Goal: Task Accomplishment & Management: Manage account settings

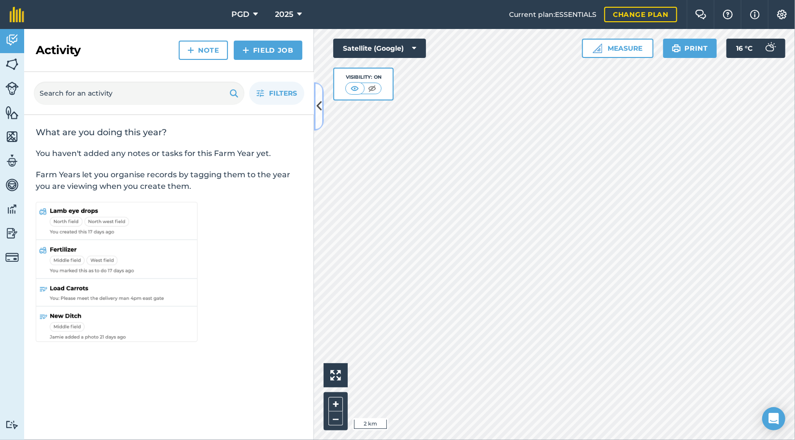
click at [320, 110] on icon at bounding box center [318, 106] width 5 height 17
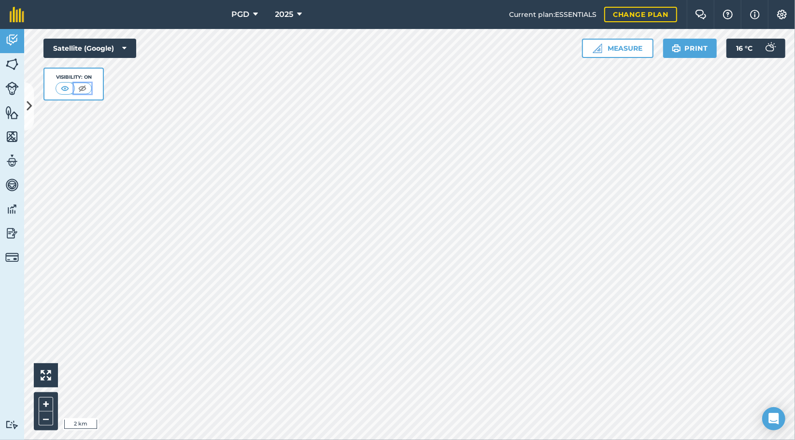
click at [89, 83] on button at bounding box center [82, 88] width 17 height 11
click at [83, 92] on img at bounding box center [83, 89] width 12 height 10
click at [66, 89] on img at bounding box center [65, 89] width 12 height 10
click at [86, 93] on button at bounding box center [82, 88] width 17 height 11
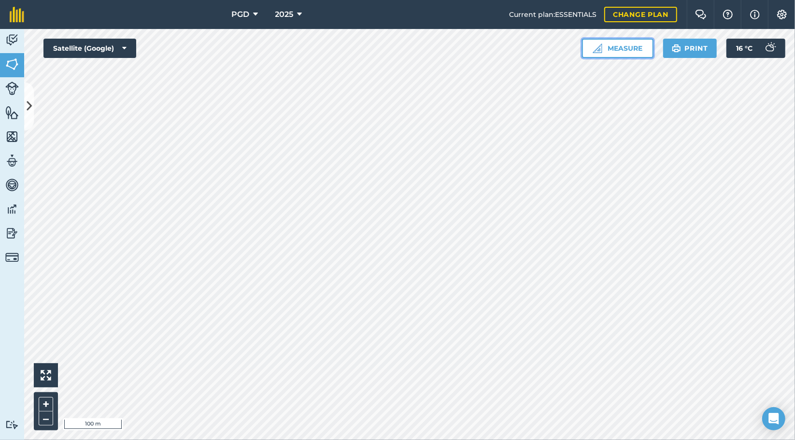
click at [641, 54] on button "Measure" at bounding box center [617, 48] width 71 height 19
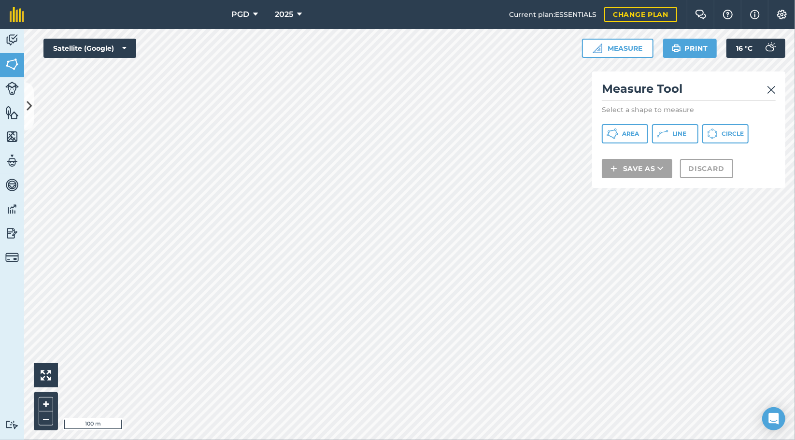
click at [772, 94] on img at bounding box center [771, 90] width 9 height 12
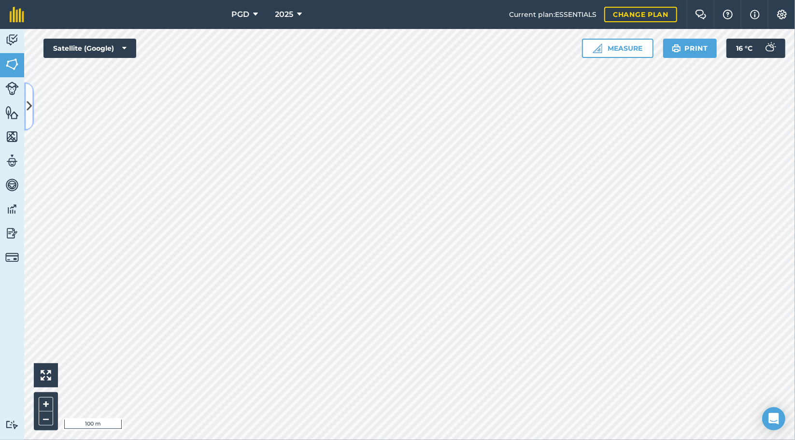
click at [28, 101] on icon at bounding box center [29, 106] width 5 height 17
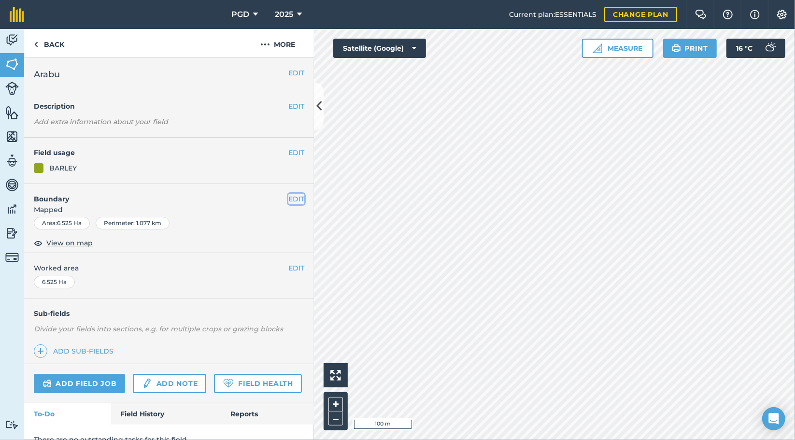
click at [294, 194] on button "EDIT" at bounding box center [296, 199] width 16 height 11
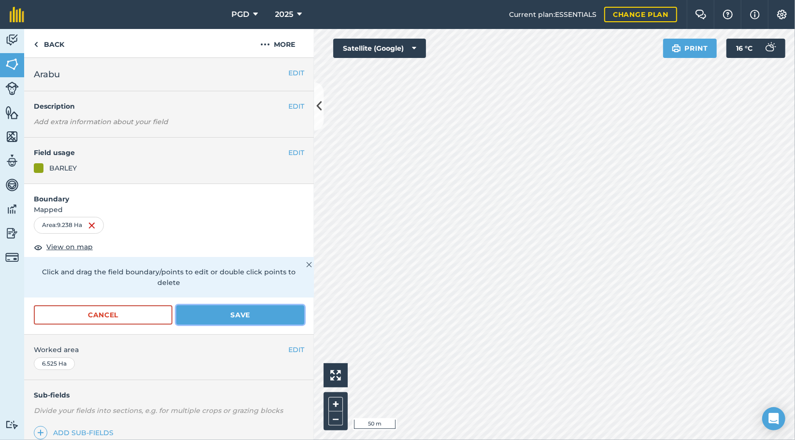
click at [279, 314] on button "Save" at bounding box center [240, 314] width 128 height 19
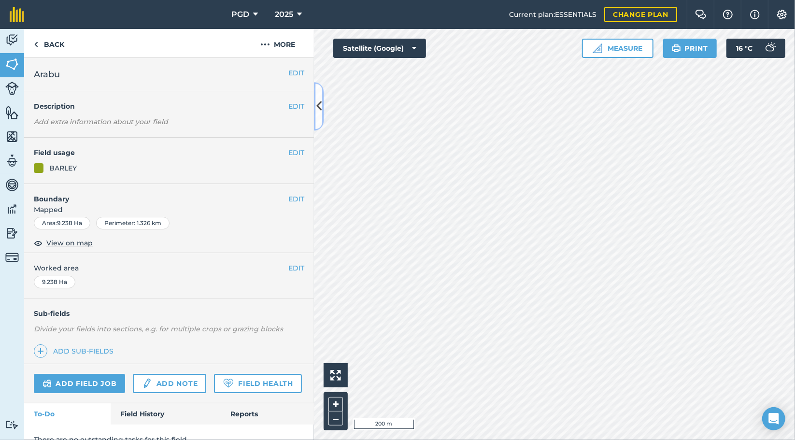
click at [320, 100] on icon at bounding box center [318, 106] width 5 height 17
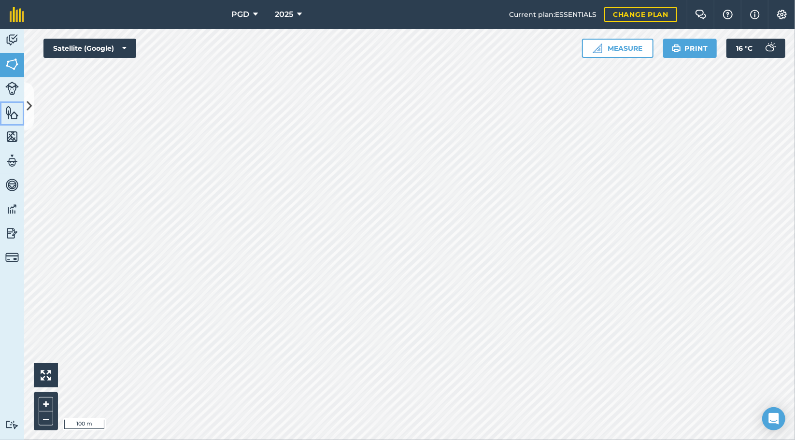
click at [22, 113] on link "Features" at bounding box center [12, 113] width 24 height 24
click at [26, 101] on button at bounding box center [29, 106] width 10 height 48
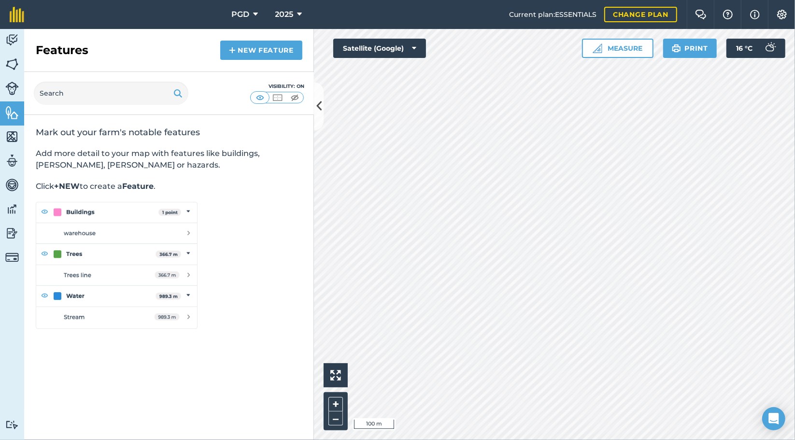
click at [9, 99] on link "Livestock" at bounding box center [12, 89] width 24 height 24
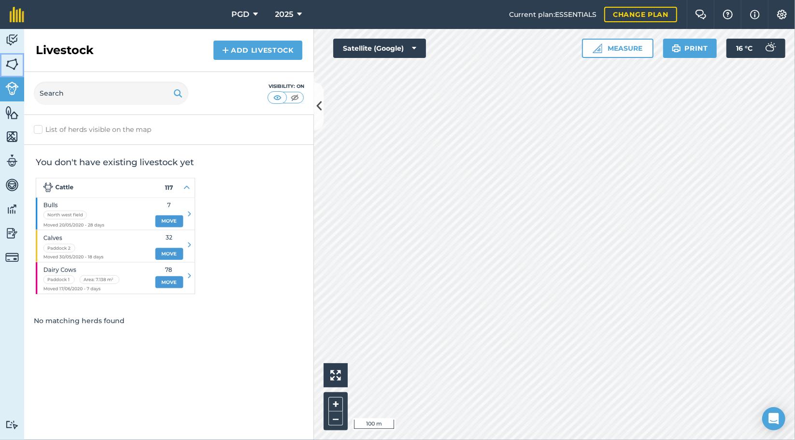
click at [10, 68] on img at bounding box center [12, 64] width 14 height 14
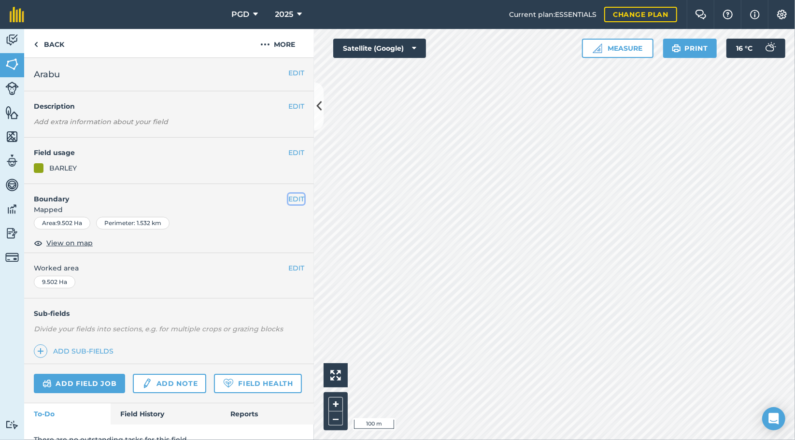
click at [291, 199] on button "EDIT" at bounding box center [296, 199] width 16 height 11
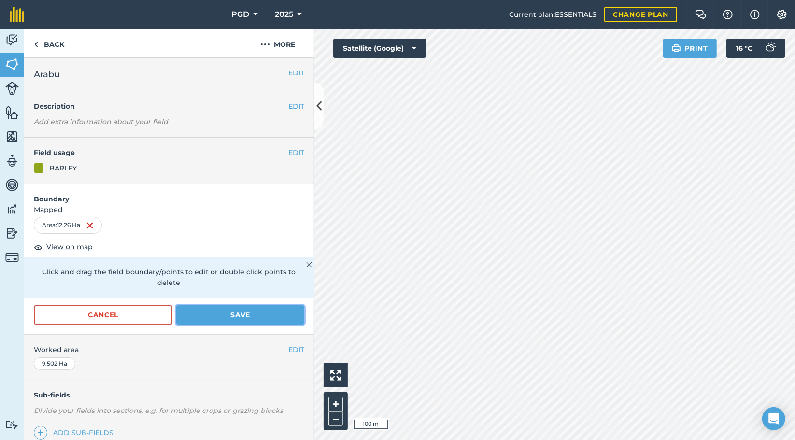
click at [267, 317] on button "Save" at bounding box center [240, 314] width 128 height 19
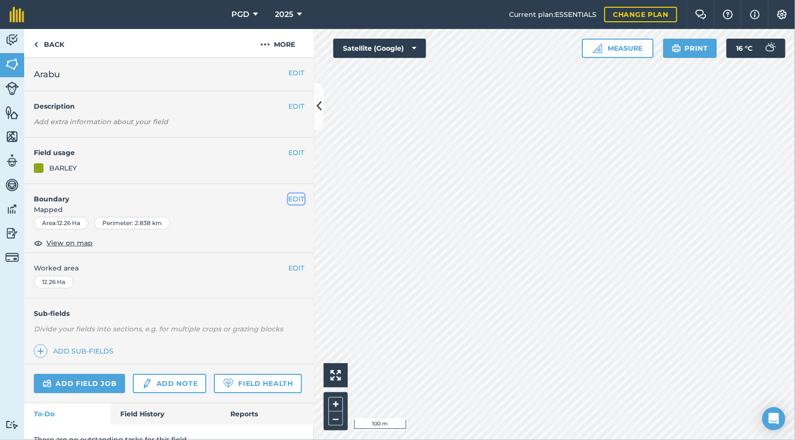
click at [288, 198] on button "EDIT" at bounding box center [296, 199] width 16 height 11
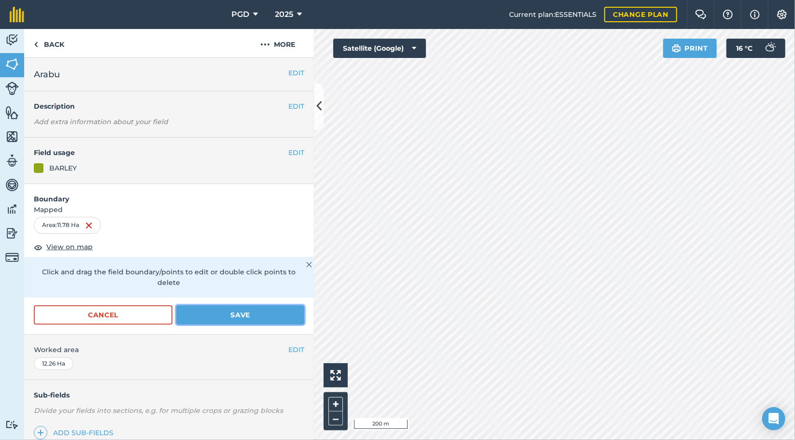
click at [256, 315] on button "Save" at bounding box center [240, 314] width 128 height 19
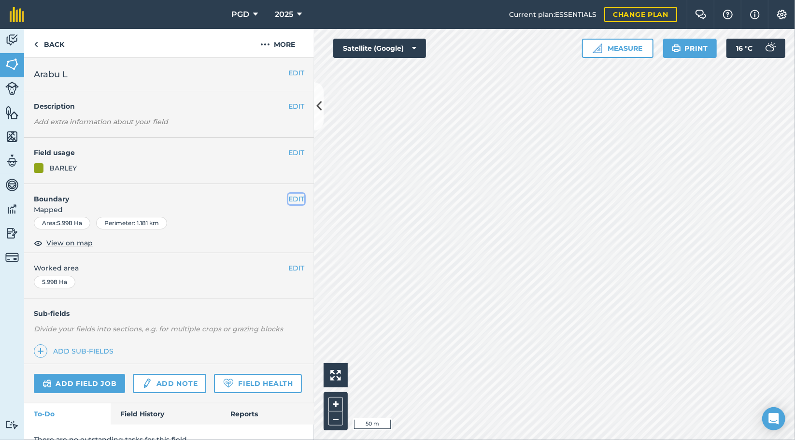
click at [296, 194] on button "EDIT" at bounding box center [296, 199] width 16 height 11
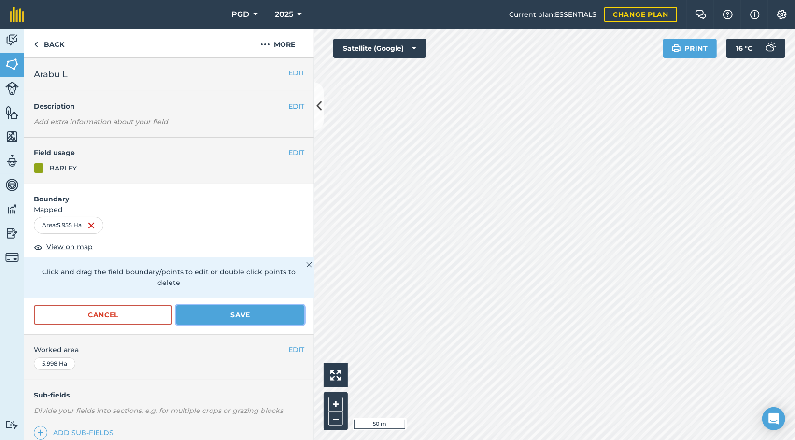
click at [281, 314] on button "Save" at bounding box center [240, 314] width 128 height 19
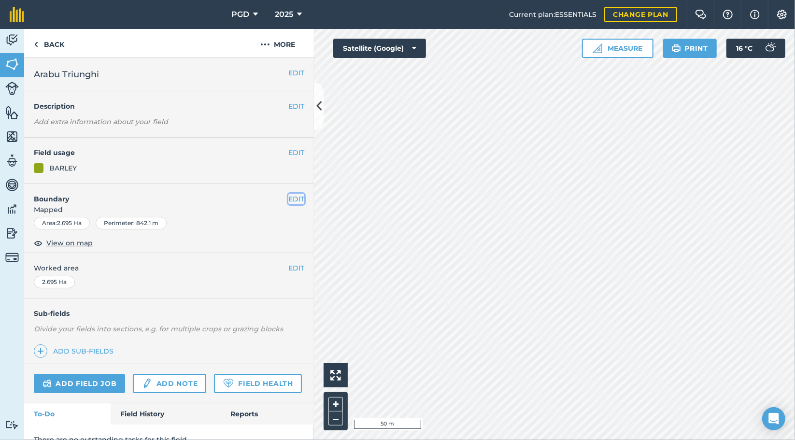
click at [290, 198] on button "EDIT" at bounding box center [296, 199] width 16 height 11
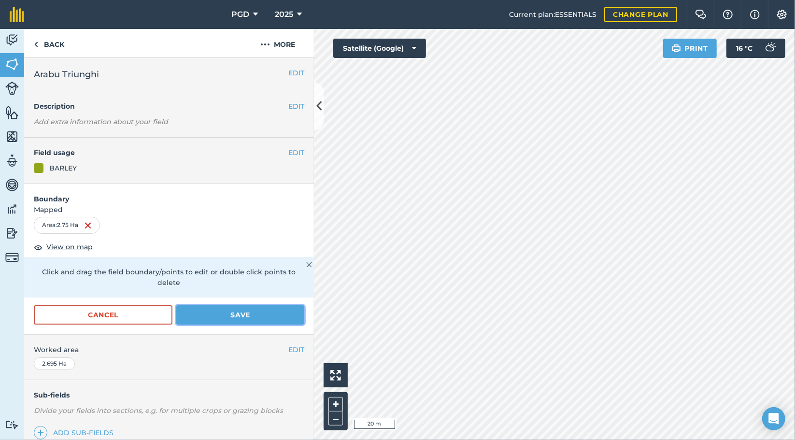
click at [263, 316] on button "Save" at bounding box center [240, 314] width 128 height 19
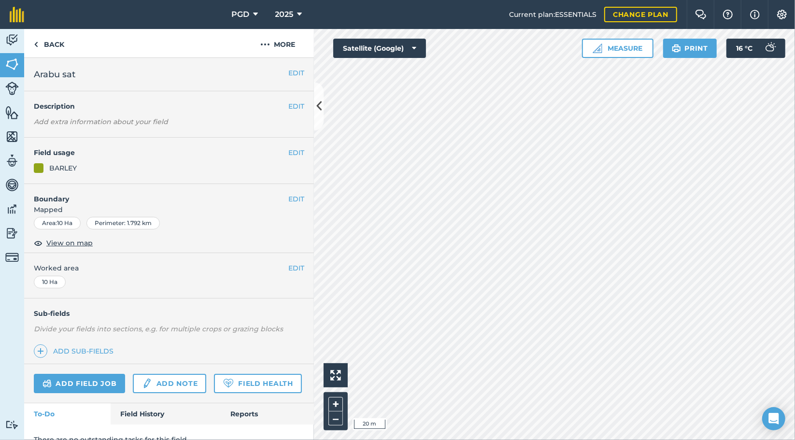
click at [294, 196] on button "EDIT" at bounding box center [296, 199] width 16 height 11
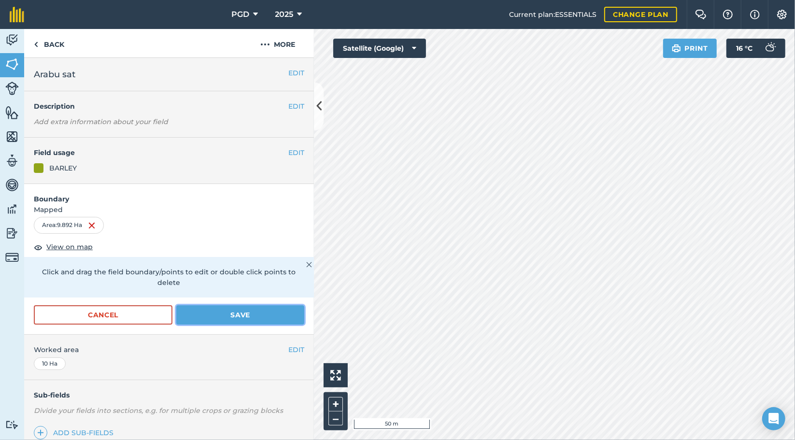
click at [270, 316] on button "Save" at bounding box center [240, 314] width 128 height 19
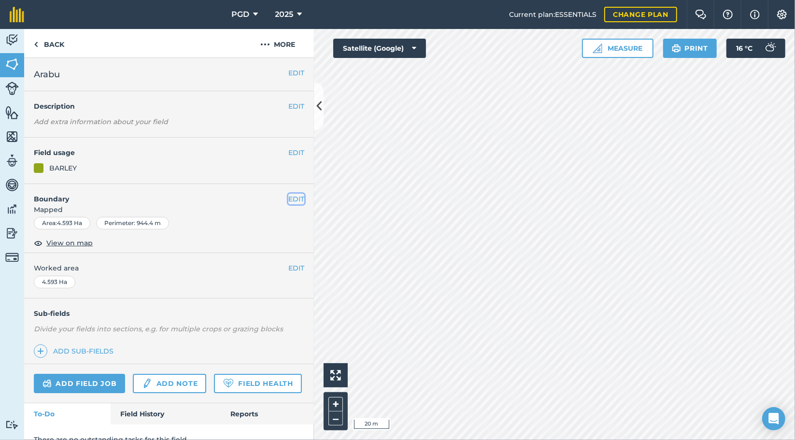
click at [295, 195] on button "EDIT" at bounding box center [296, 199] width 16 height 11
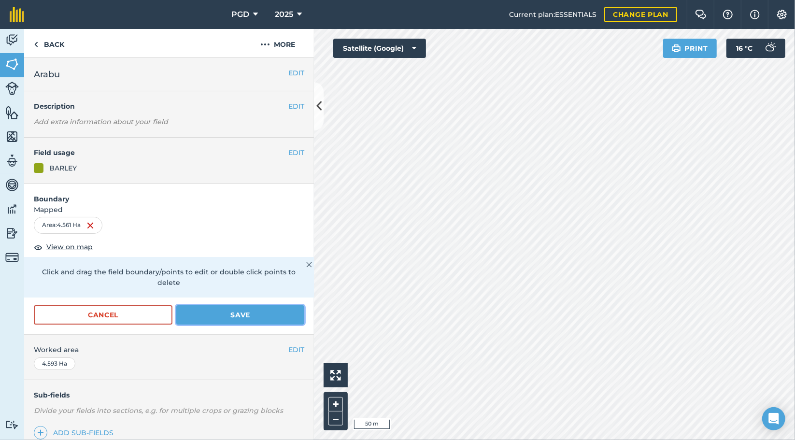
click at [278, 320] on button "Save" at bounding box center [240, 314] width 128 height 19
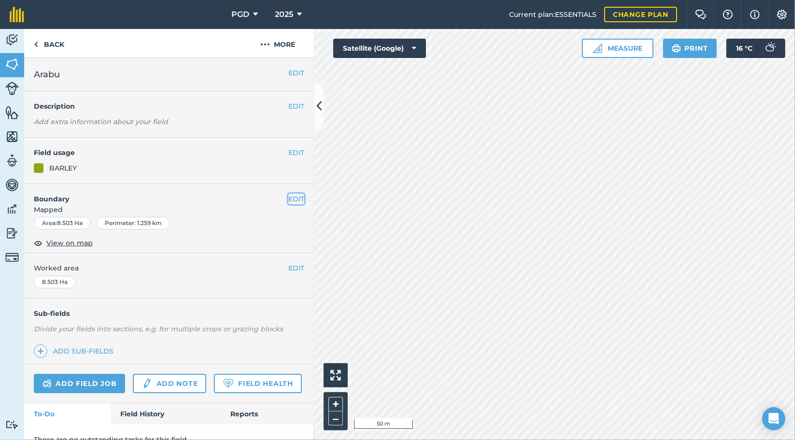
click at [295, 198] on button "EDIT" at bounding box center [296, 199] width 16 height 11
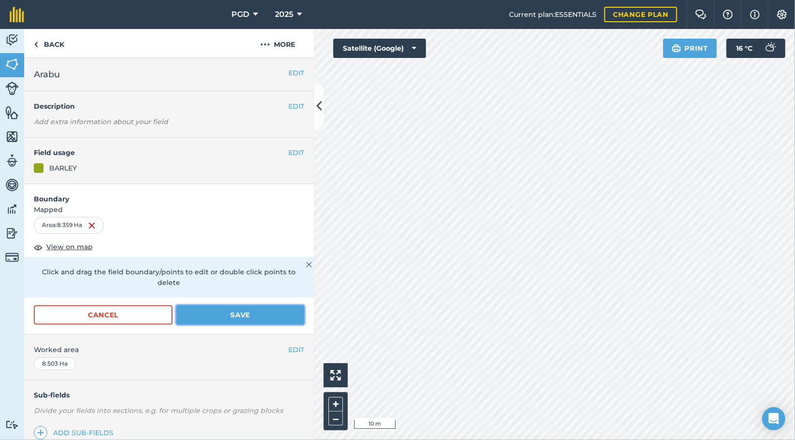
click at [268, 315] on button "Save" at bounding box center [240, 314] width 128 height 19
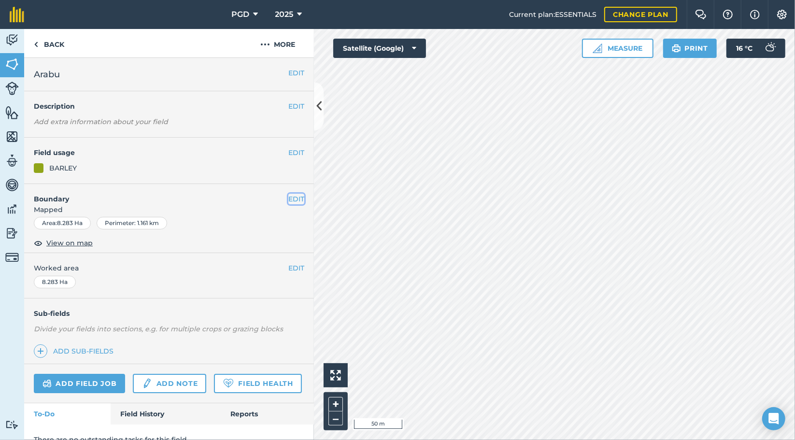
click at [294, 198] on button "EDIT" at bounding box center [296, 199] width 16 height 11
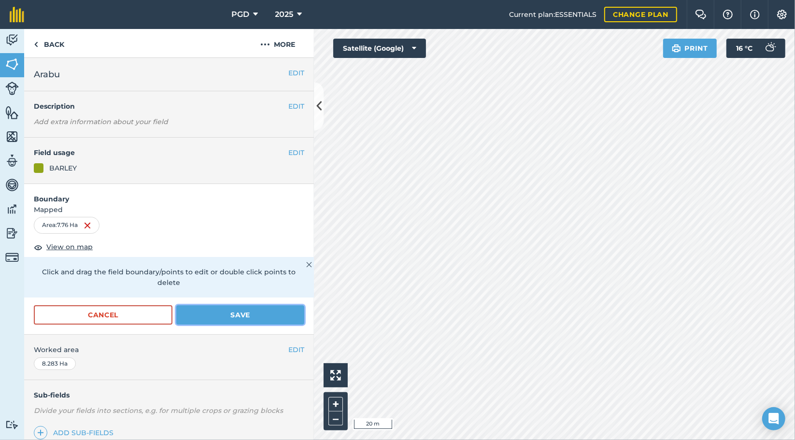
click at [269, 313] on button "Save" at bounding box center [240, 314] width 128 height 19
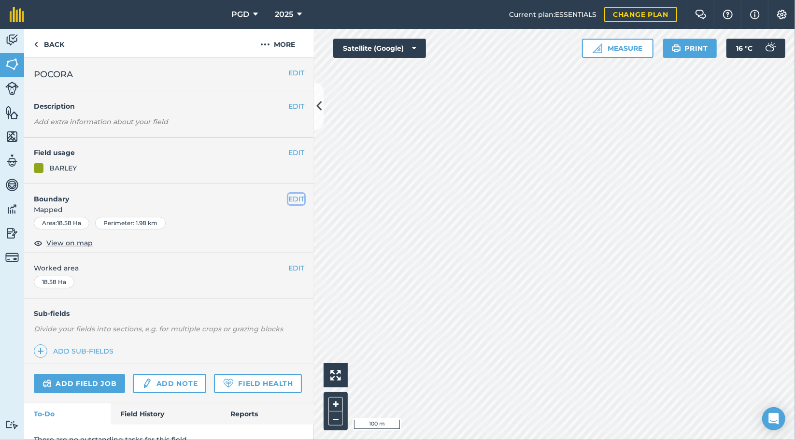
click at [293, 198] on button "EDIT" at bounding box center [296, 199] width 16 height 11
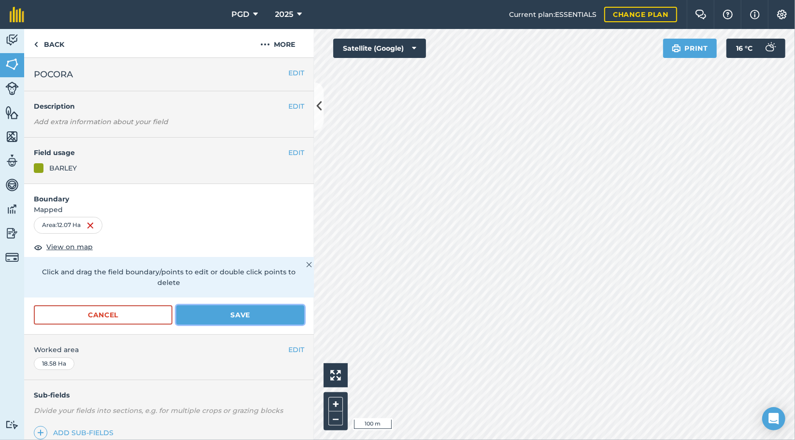
click at [278, 310] on button "Save" at bounding box center [240, 314] width 128 height 19
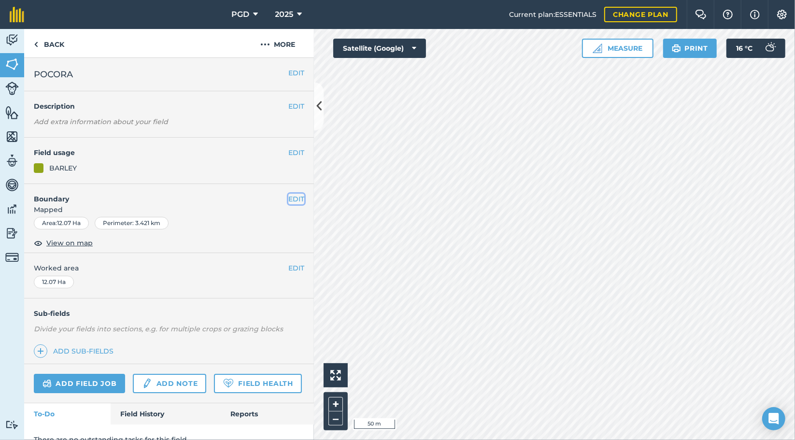
click at [288, 197] on button "EDIT" at bounding box center [296, 199] width 16 height 11
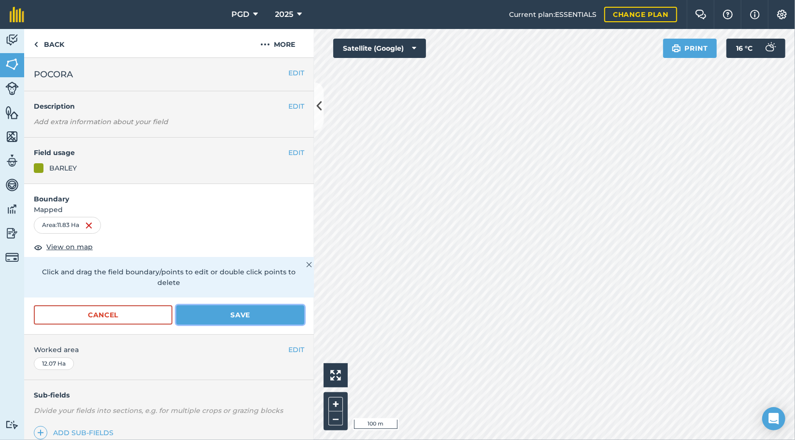
click at [273, 319] on button "Save" at bounding box center [240, 314] width 128 height 19
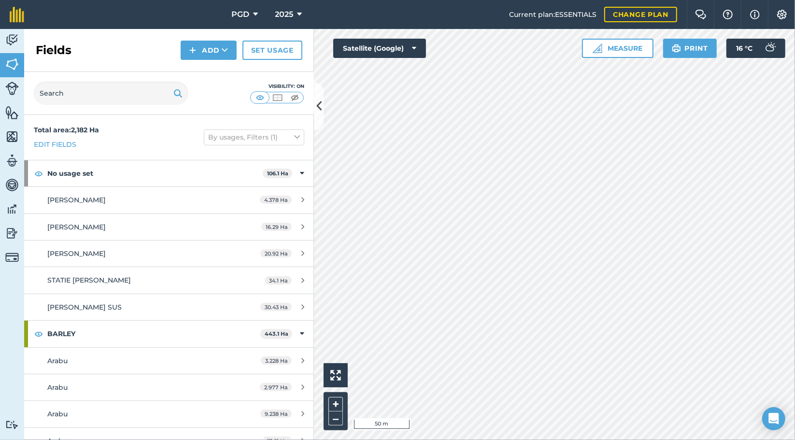
click at [17, 59] on img at bounding box center [12, 64] width 14 height 14
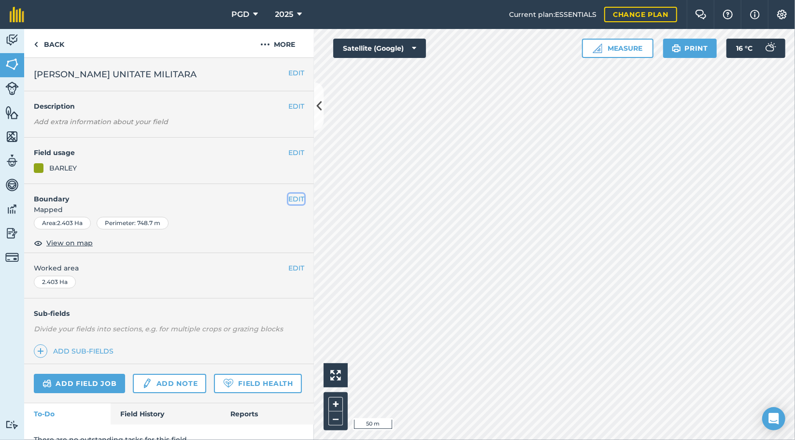
click at [296, 196] on button "EDIT" at bounding box center [296, 199] width 16 height 11
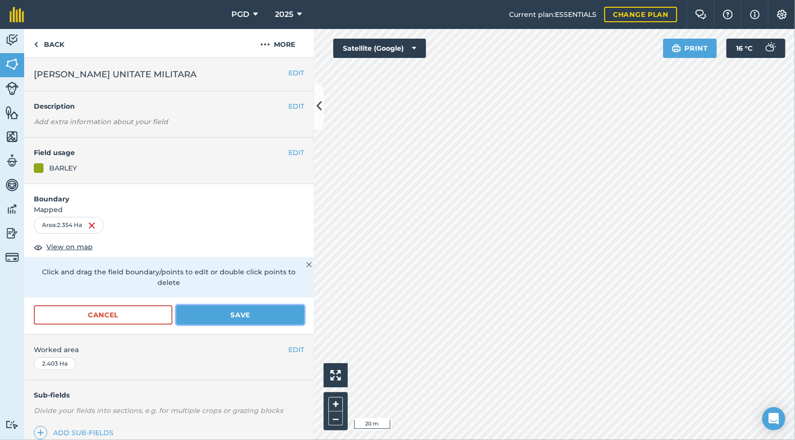
click at [251, 314] on button "Save" at bounding box center [240, 314] width 128 height 19
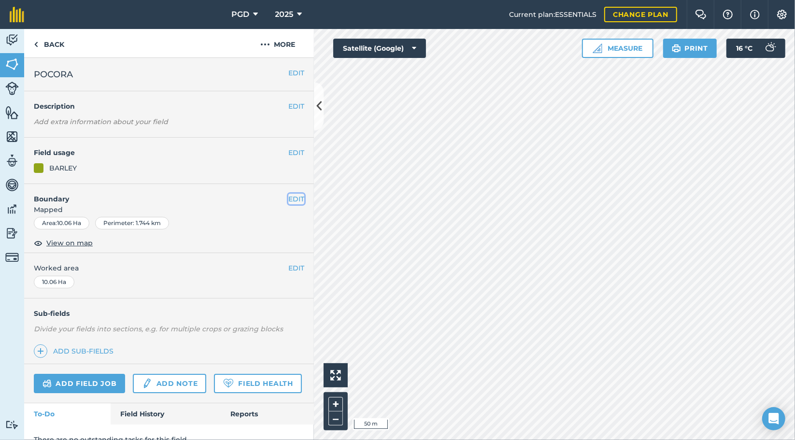
click at [289, 201] on button "EDIT" at bounding box center [296, 199] width 16 height 11
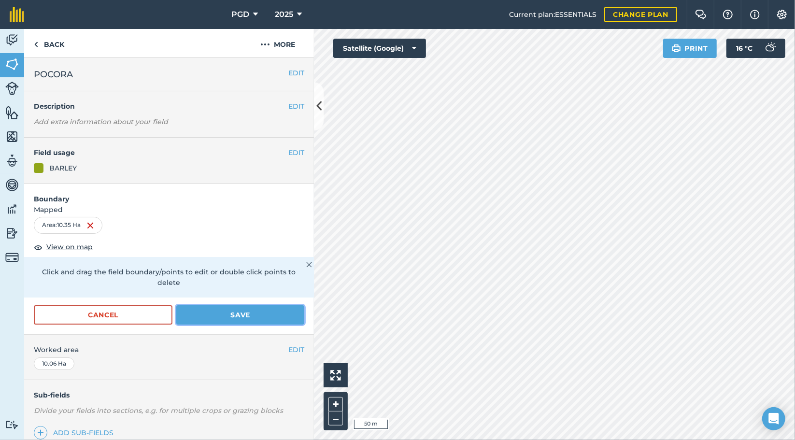
click at [257, 316] on button "Save" at bounding box center [240, 314] width 128 height 19
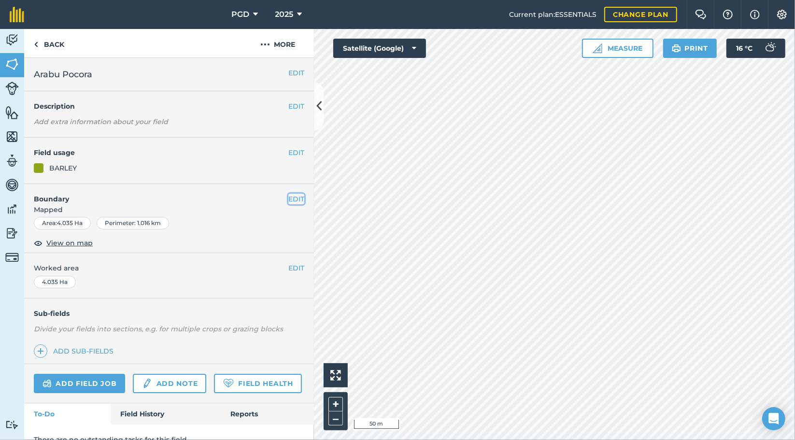
click at [294, 198] on button "EDIT" at bounding box center [296, 199] width 16 height 11
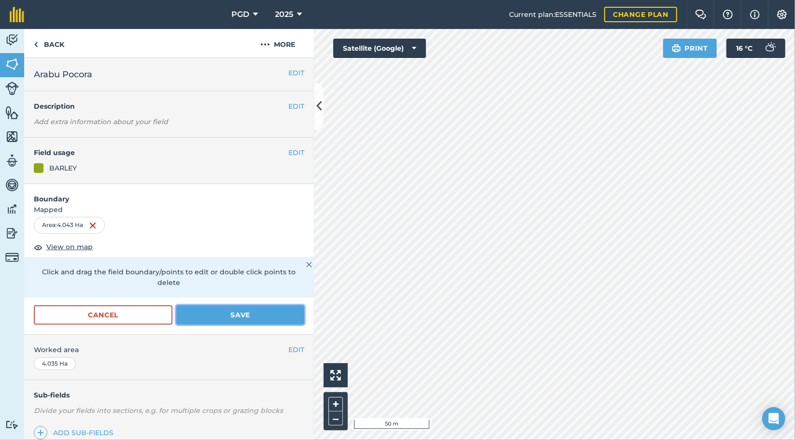
click at [245, 316] on button "Save" at bounding box center [240, 314] width 128 height 19
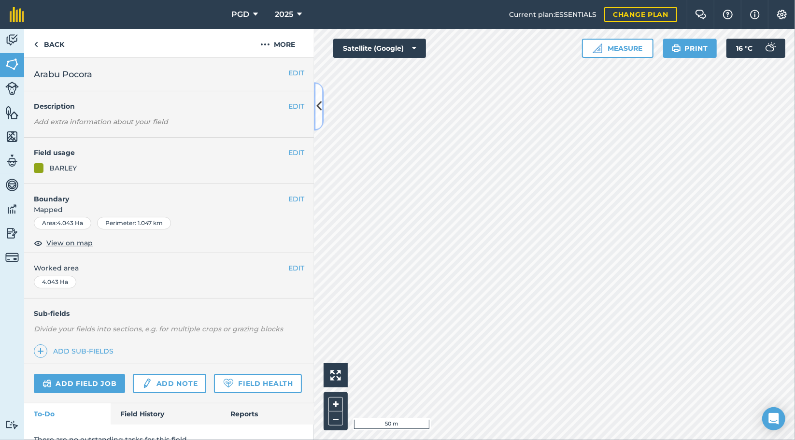
click at [317, 113] on icon at bounding box center [318, 106] width 5 height 17
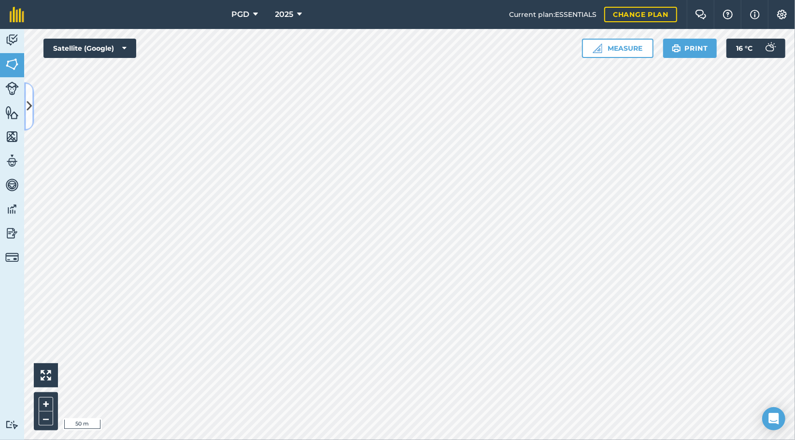
click at [31, 110] on icon at bounding box center [29, 106] width 5 height 17
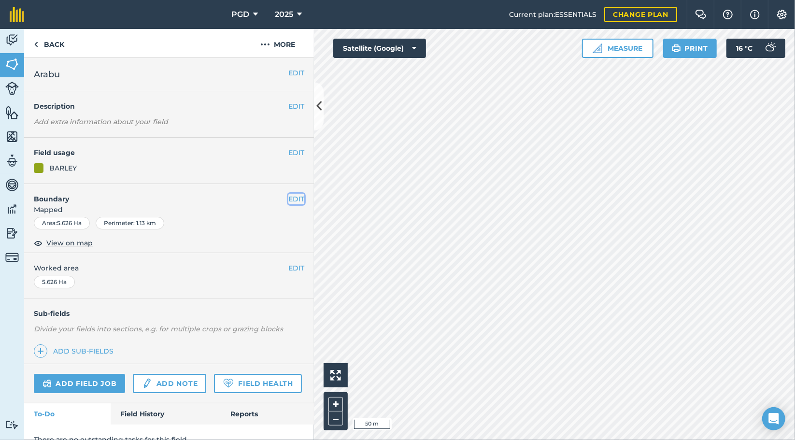
click at [291, 196] on button "EDIT" at bounding box center [296, 199] width 16 height 11
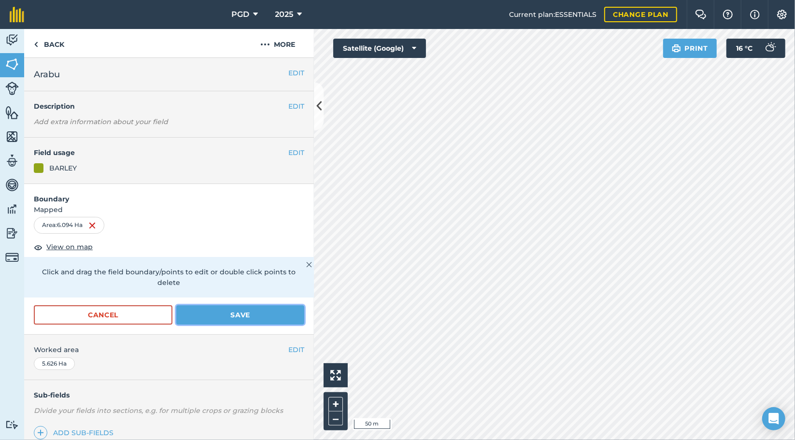
click at [257, 314] on button "Save" at bounding box center [240, 314] width 128 height 19
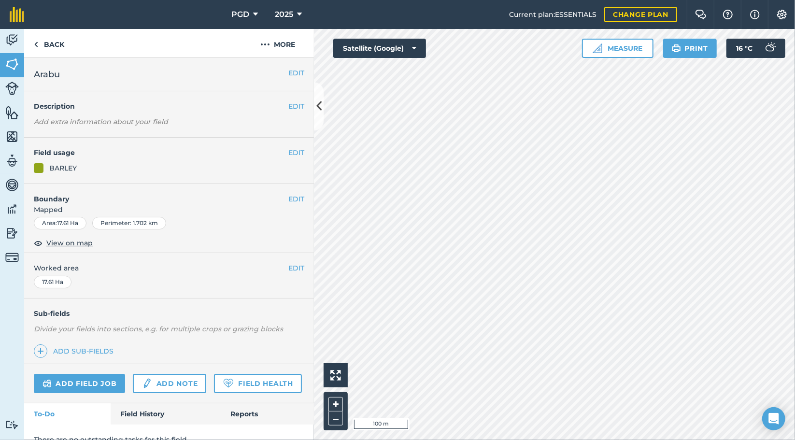
click at [291, 198] on button "EDIT" at bounding box center [296, 199] width 16 height 11
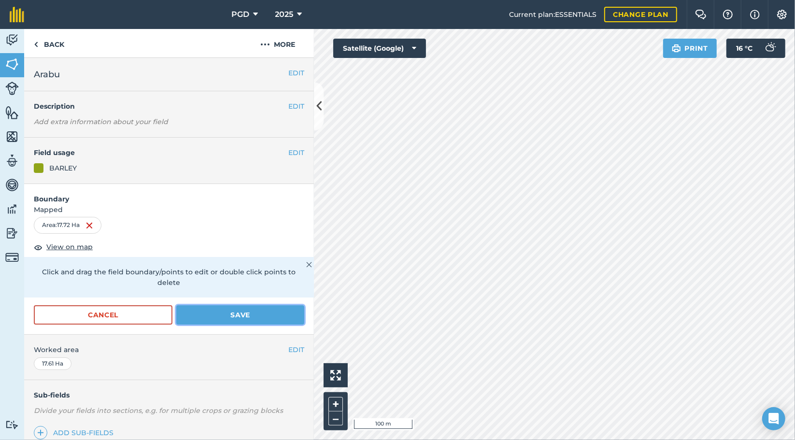
click at [281, 318] on button "Save" at bounding box center [240, 314] width 128 height 19
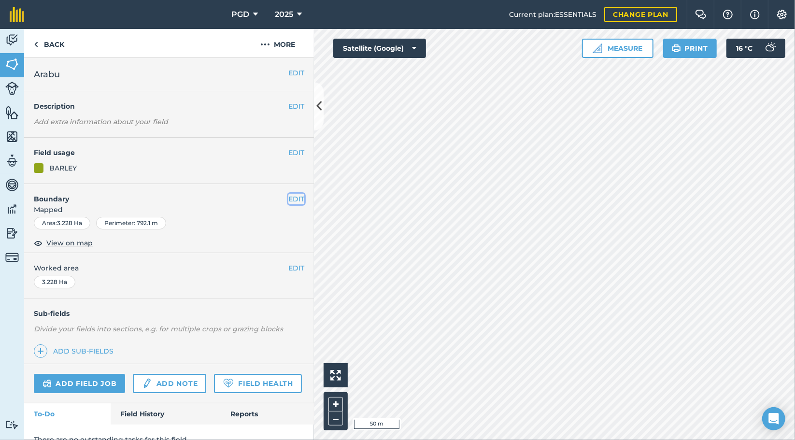
click at [292, 196] on button "EDIT" at bounding box center [296, 199] width 16 height 11
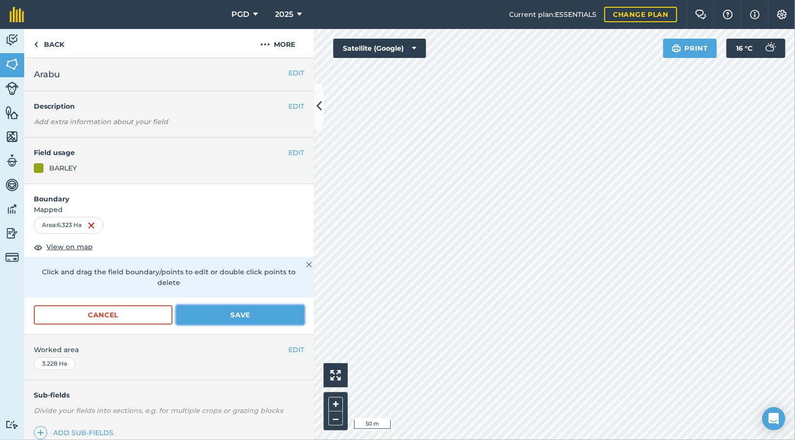
click at [262, 308] on button "Save" at bounding box center [240, 314] width 128 height 19
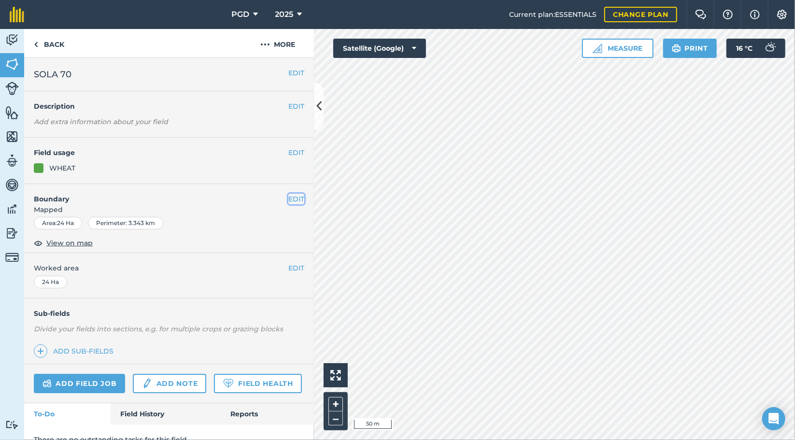
click at [289, 197] on button "EDIT" at bounding box center [296, 199] width 16 height 11
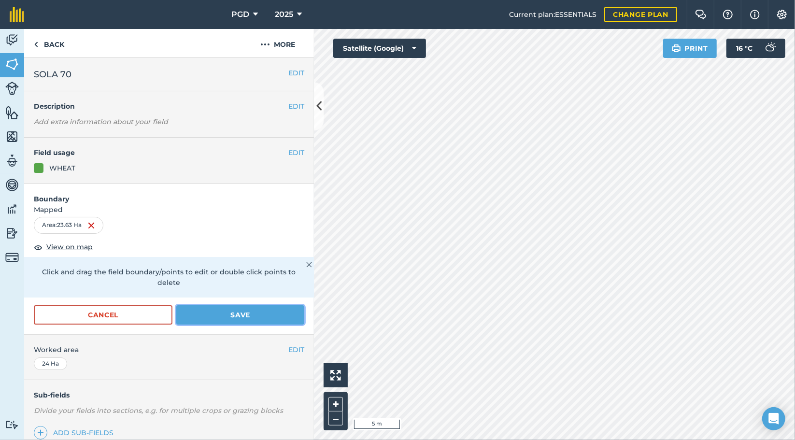
click at [259, 314] on button "Save" at bounding box center [240, 314] width 128 height 19
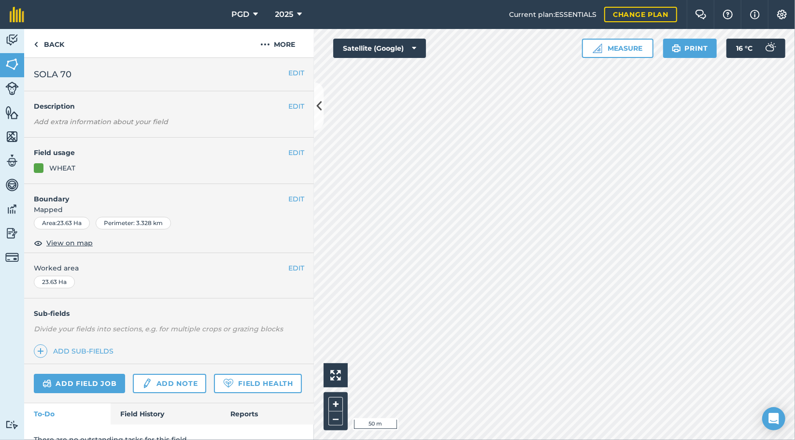
click at [290, 201] on button "EDIT" at bounding box center [296, 199] width 16 height 11
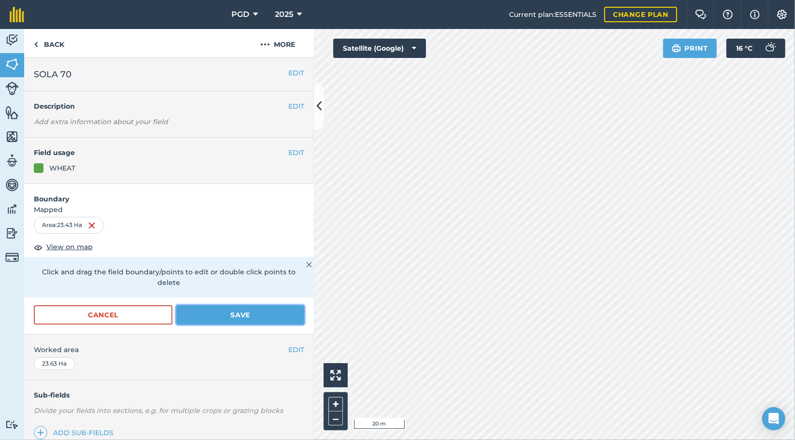
click at [263, 315] on button "Save" at bounding box center [240, 314] width 128 height 19
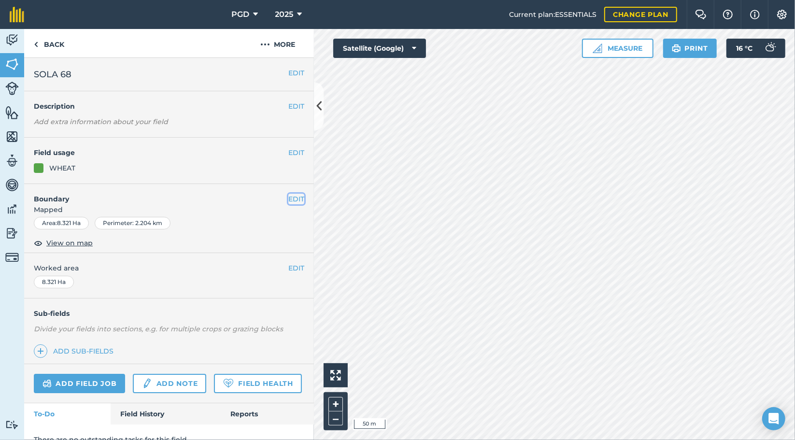
click at [290, 200] on button "EDIT" at bounding box center [296, 199] width 16 height 11
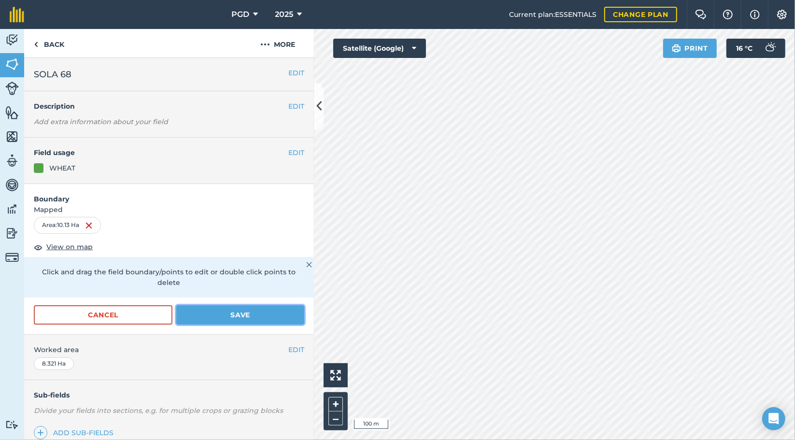
click at [271, 320] on button "Save" at bounding box center [240, 314] width 128 height 19
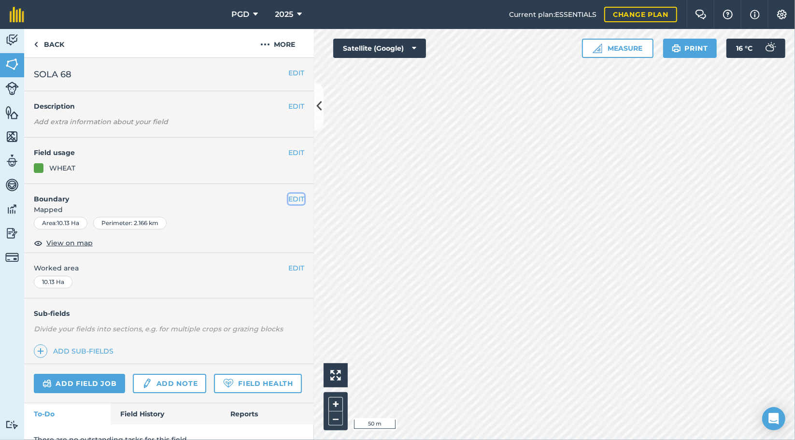
click at [293, 201] on button "EDIT" at bounding box center [296, 199] width 16 height 11
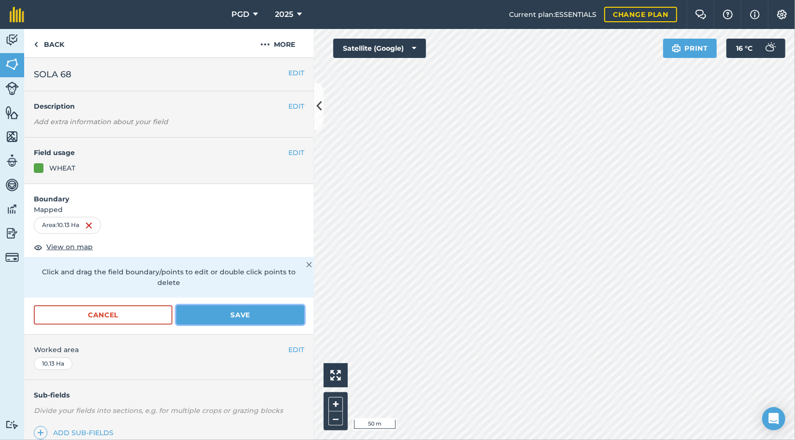
click at [259, 312] on button "Save" at bounding box center [240, 314] width 128 height 19
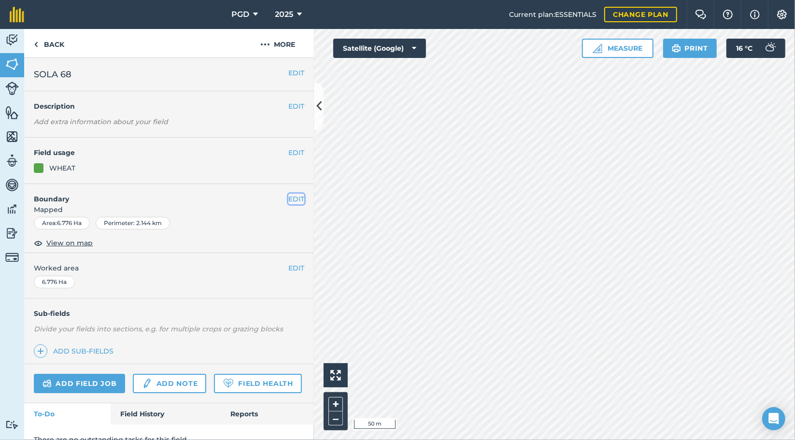
click at [295, 197] on button "EDIT" at bounding box center [296, 199] width 16 height 11
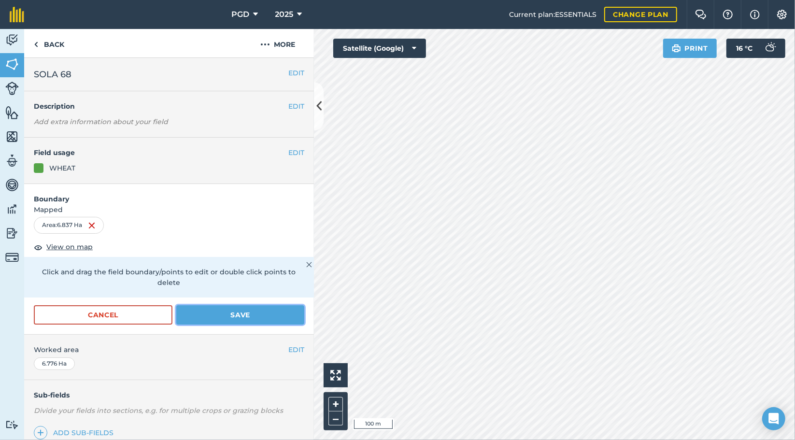
click at [271, 315] on button "Save" at bounding box center [240, 314] width 128 height 19
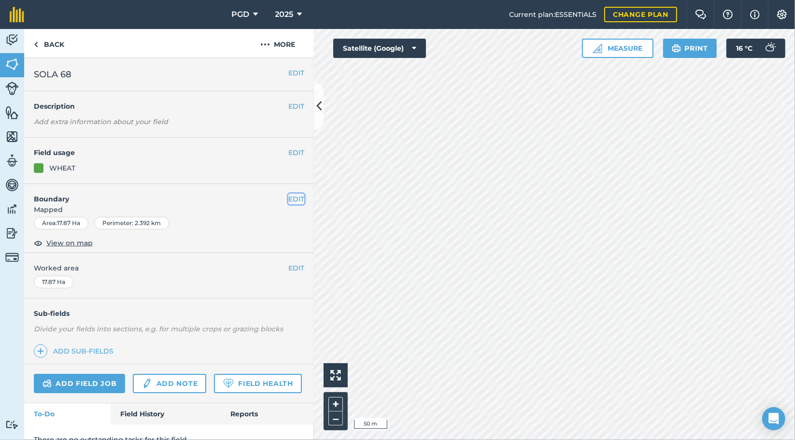
click at [292, 199] on button "EDIT" at bounding box center [296, 199] width 16 height 11
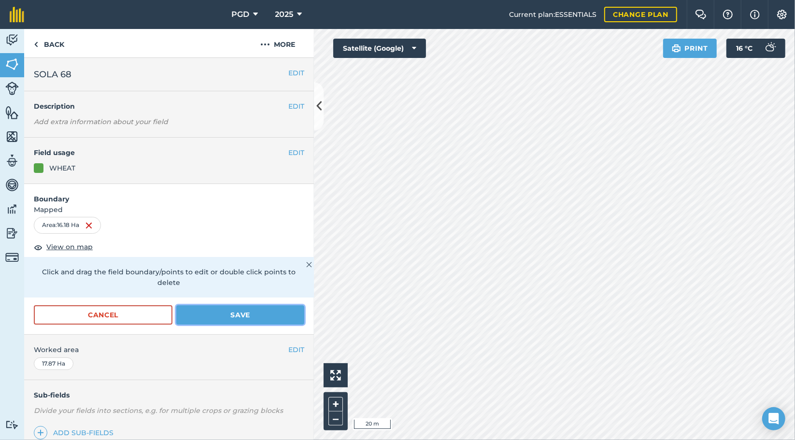
click at [277, 314] on button "Save" at bounding box center [240, 314] width 128 height 19
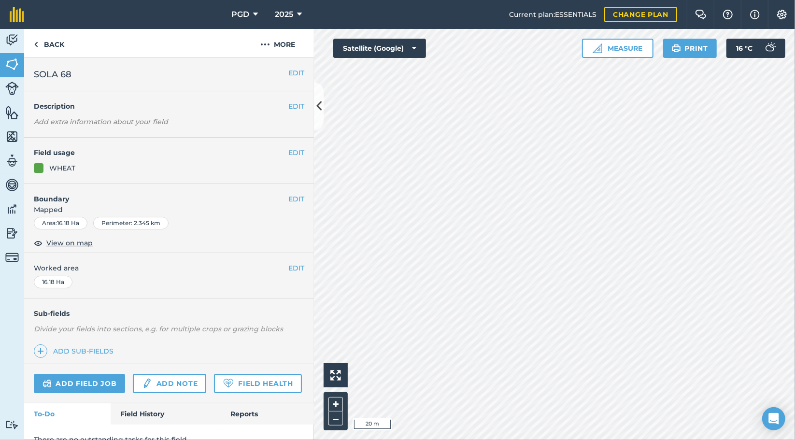
click at [294, 199] on button "EDIT" at bounding box center [296, 199] width 16 height 11
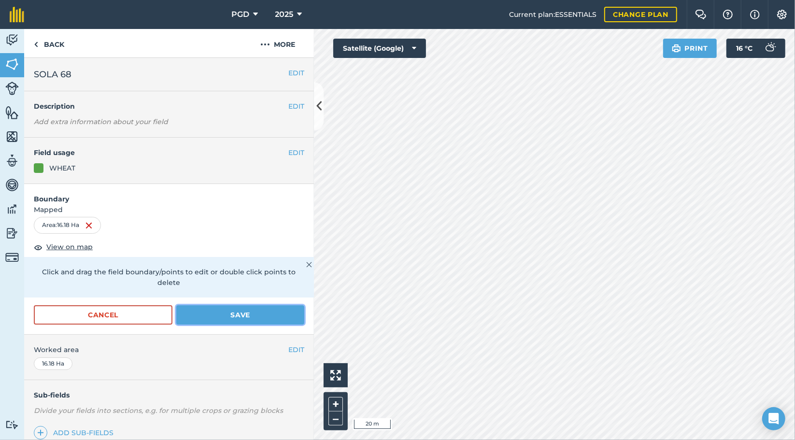
click at [271, 313] on button "Save" at bounding box center [240, 314] width 128 height 19
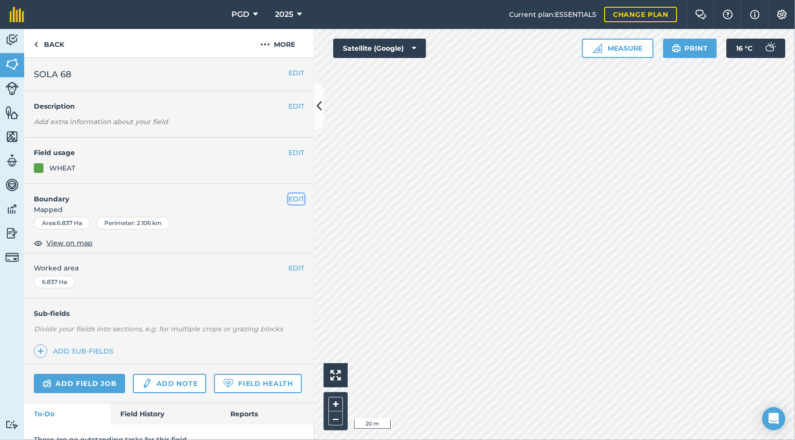
click at [295, 194] on button "EDIT" at bounding box center [296, 199] width 16 height 11
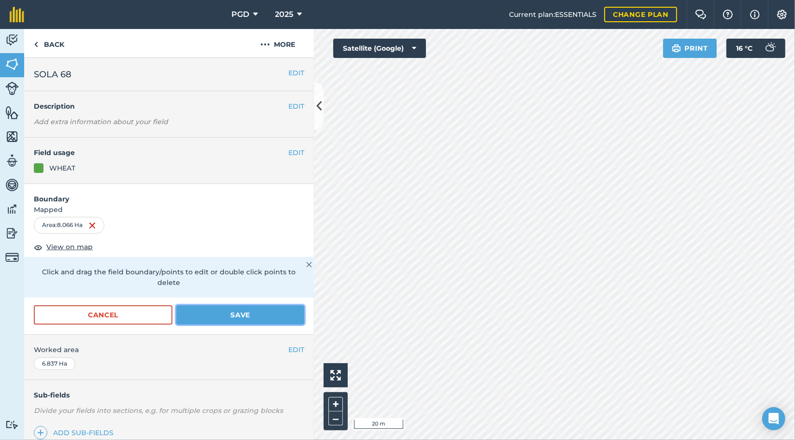
click at [259, 316] on button "Save" at bounding box center [240, 314] width 128 height 19
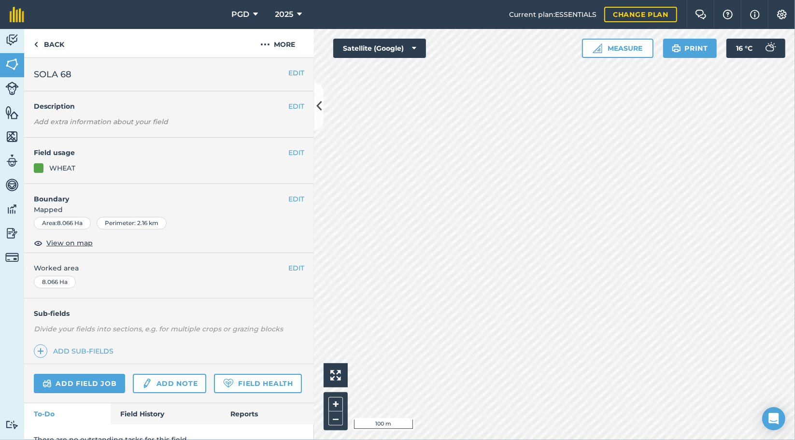
click at [626, 52] on button "Measure" at bounding box center [617, 48] width 71 height 19
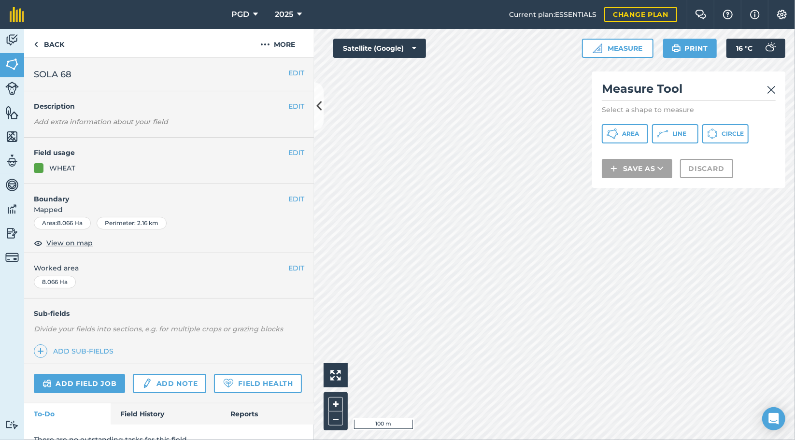
click at [628, 136] on span "Area" at bounding box center [630, 134] width 17 height 8
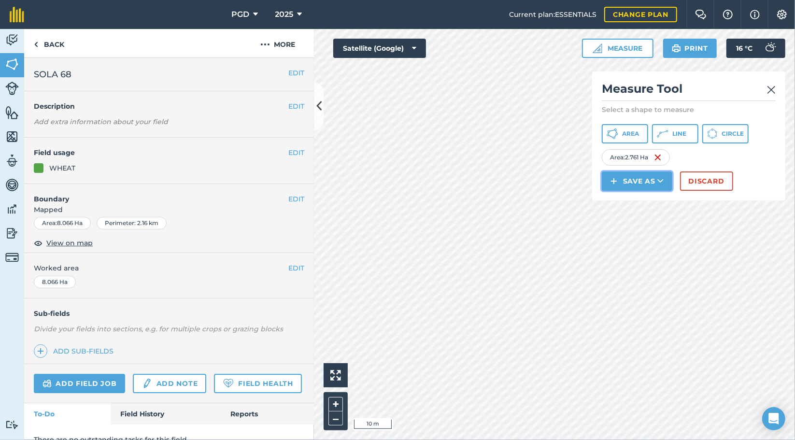
click at [651, 185] on button "Save as" at bounding box center [637, 180] width 71 height 19
click at [650, 202] on link "Field" at bounding box center [637, 202] width 68 height 21
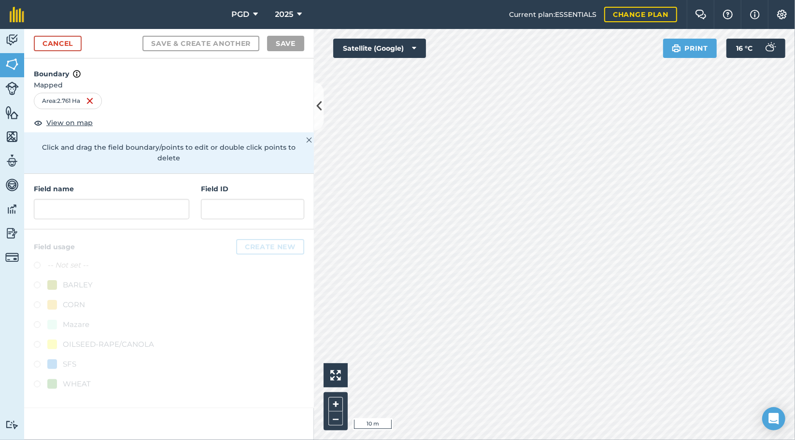
click at [262, 274] on div at bounding box center [169, 318] width 290 height 179
click at [165, 199] on input "text" at bounding box center [112, 209] width 156 height 20
click at [163, 200] on input "text" at bounding box center [112, 209] width 156 height 20
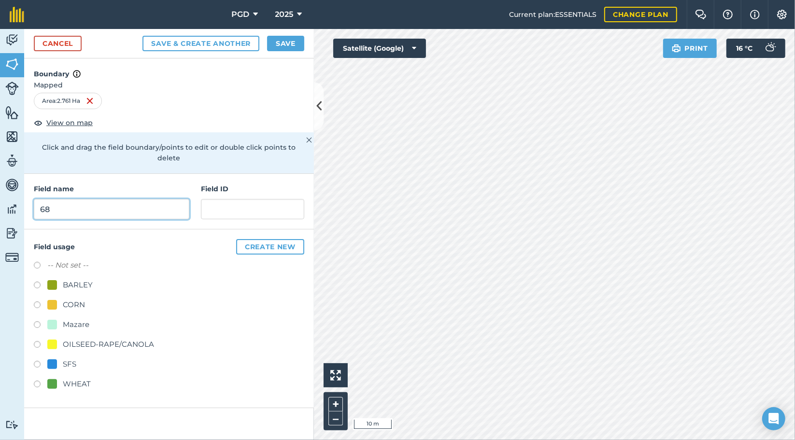
type input "68"
click at [230, 279] on div "BARLEY" at bounding box center [169, 286] width 271 height 14
click at [37, 282] on label at bounding box center [41, 287] width 14 height 10
radio input "true"
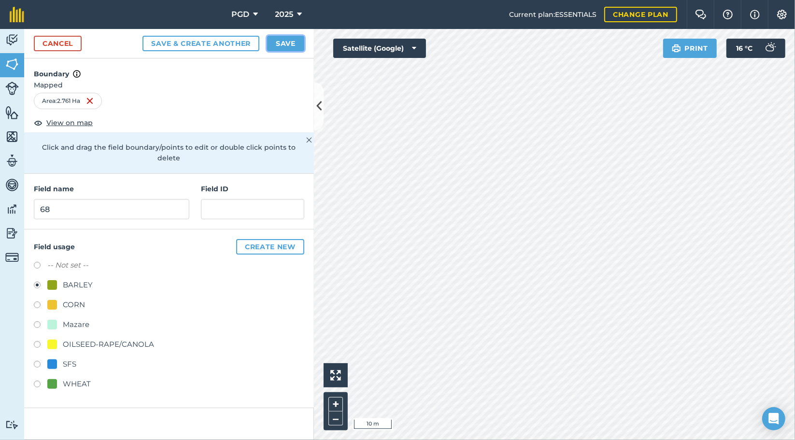
click at [288, 50] on button "Save" at bounding box center [285, 43] width 37 height 15
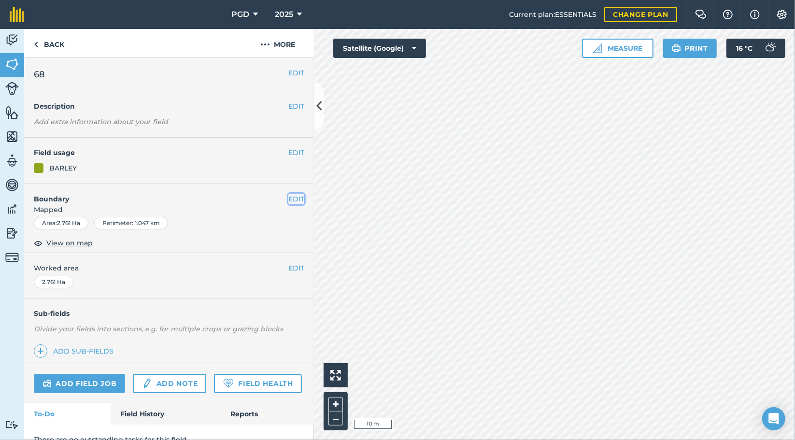
click at [288, 197] on button "EDIT" at bounding box center [296, 199] width 16 height 11
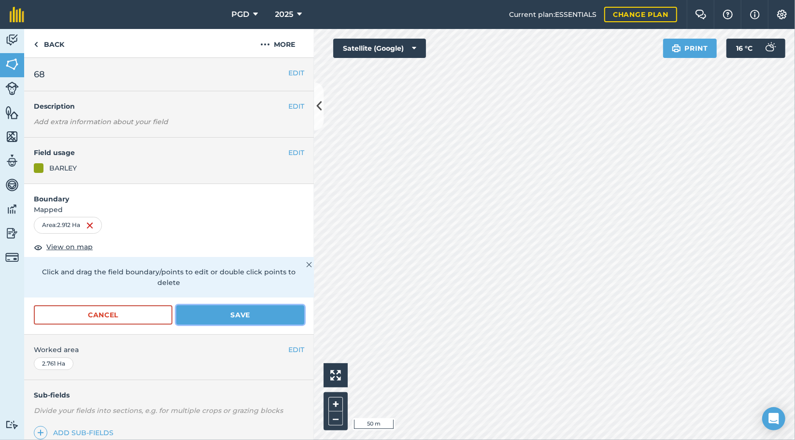
click at [275, 314] on button "Save" at bounding box center [240, 314] width 128 height 19
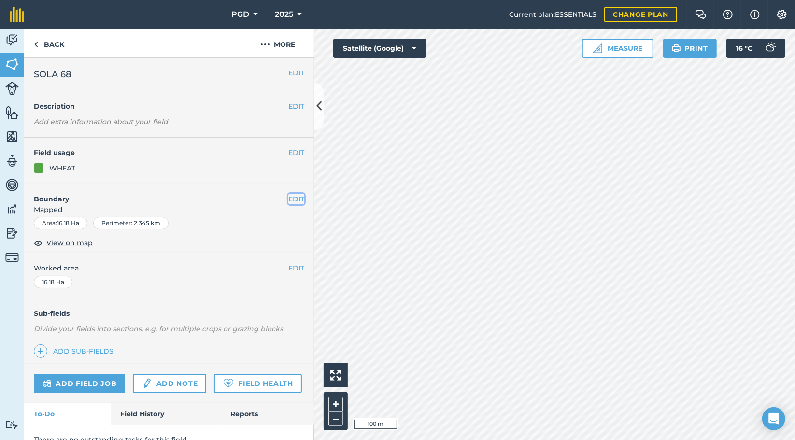
click at [293, 198] on button "EDIT" at bounding box center [296, 199] width 16 height 11
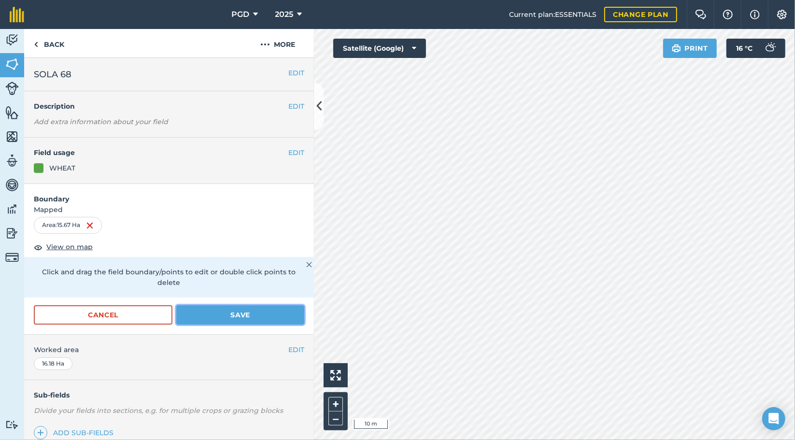
click at [259, 315] on button "Save" at bounding box center [240, 314] width 128 height 19
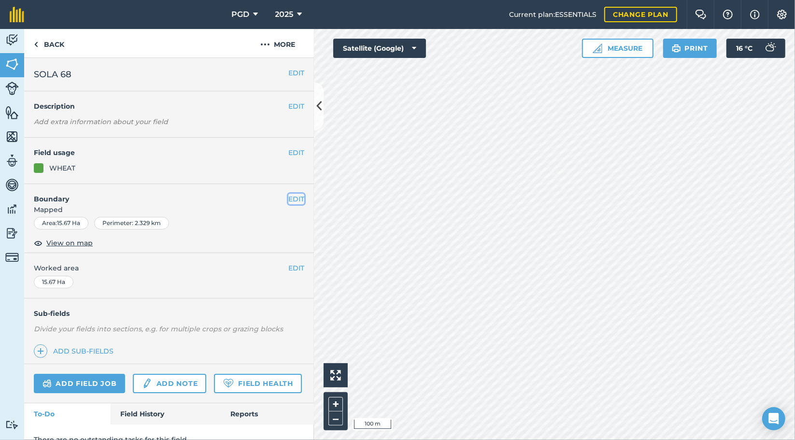
click at [293, 200] on button "EDIT" at bounding box center [296, 199] width 16 height 11
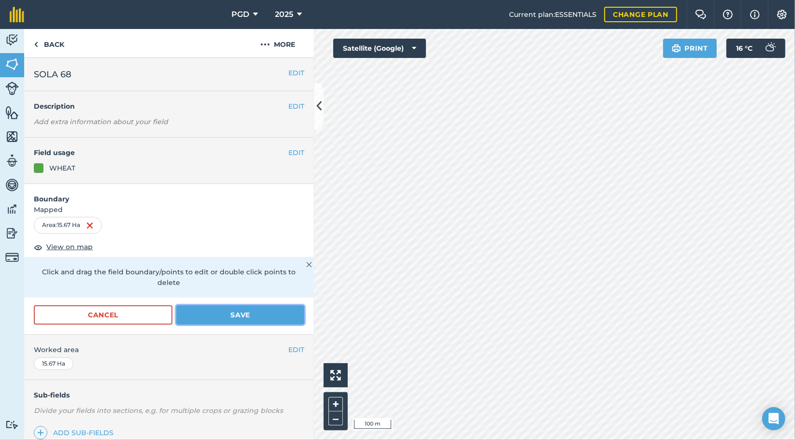
click at [263, 320] on button "Save" at bounding box center [240, 314] width 128 height 19
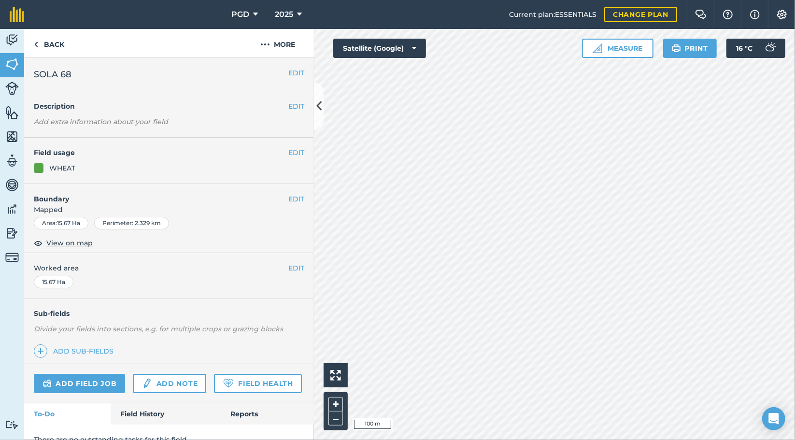
click at [260, 317] on div "Sub-fields Divide your fields into sections, e.g. for multiple crops or grazing…" at bounding box center [169, 332] width 290 height 66
click at [290, 197] on button "EDIT" at bounding box center [296, 199] width 16 height 11
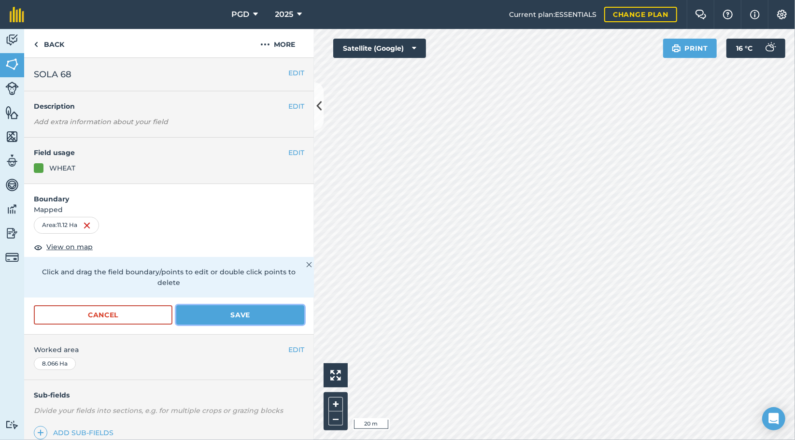
click at [260, 321] on button "Save" at bounding box center [240, 314] width 128 height 19
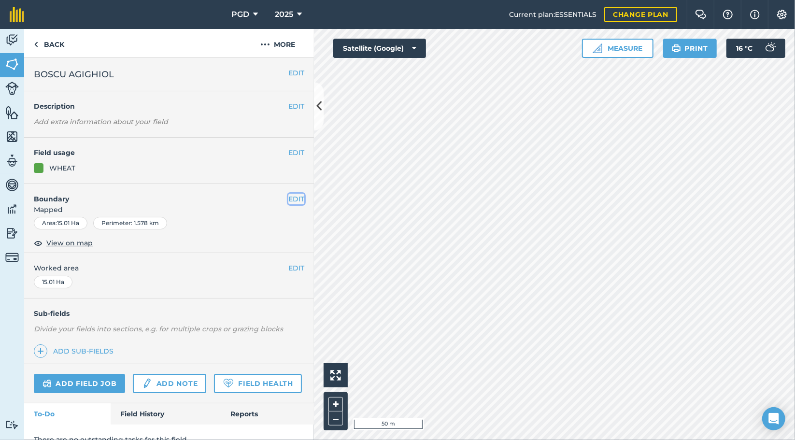
click at [288, 198] on button "EDIT" at bounding box center [296, 199] width 16 height 11
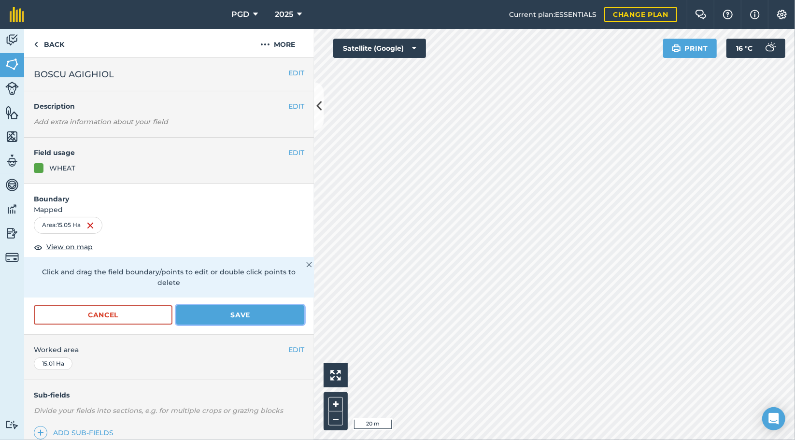
click at [282, 313] on button "Save" at bounding box center [240, 314] width 128 height 19
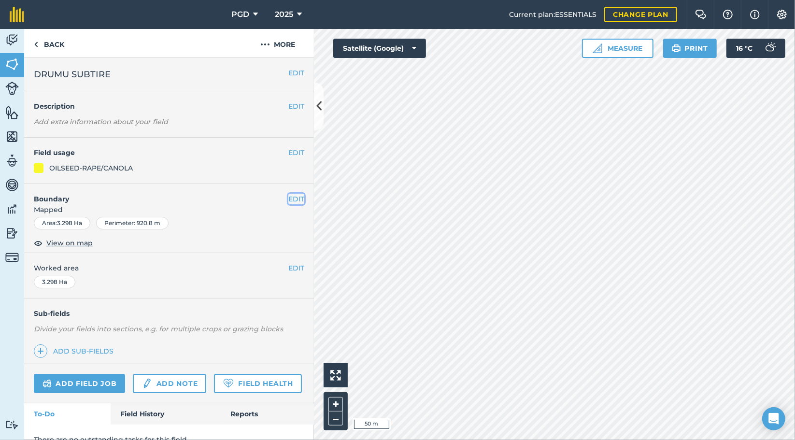
click at [293, 200] on button "EDIT" at bounding box center [296, 199] width 16 height 11
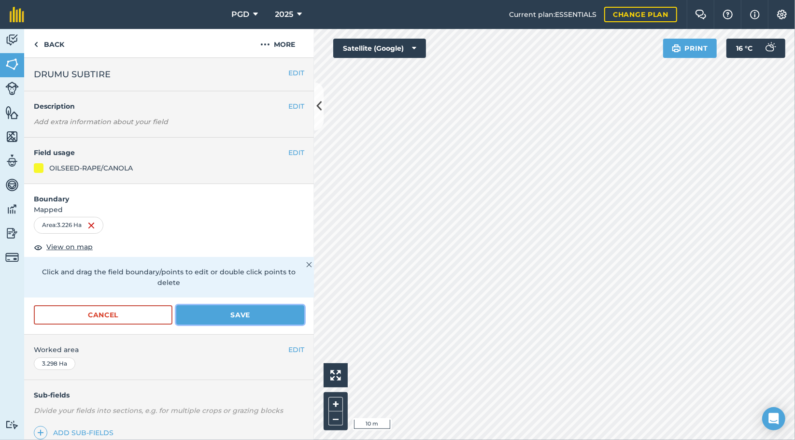
click at [279, 307] on button "Save" at bounding box center [240, 314] width 128 height 19
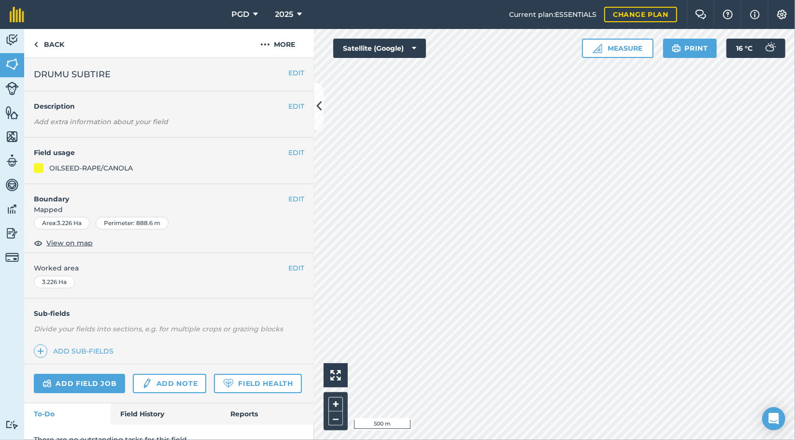
click at [0, 115] on link "Features" at bounding box center [12, 113] width 24 height 24
